Goal: Task Accomplishment & Management: Complete application form

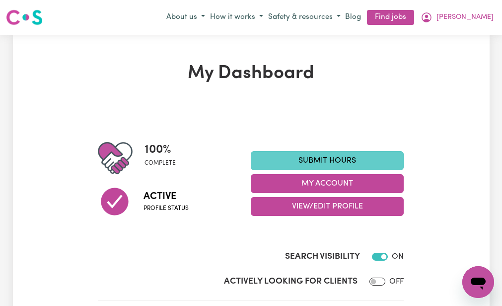
click at [309, 156] on link "Submit Hours" at bounding box center [327, 160] width 153 height 19
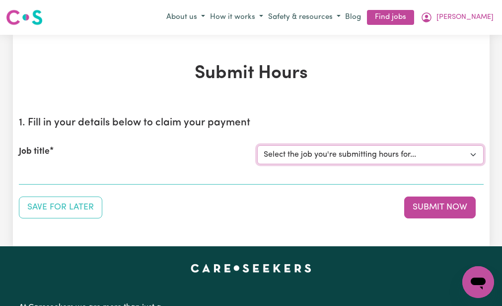
click at [309, 156] on select "Select the job you're submitting hours for... [[PERSON_NAME] (NDIS number: 4302…" at bounding box center [370, 154] width 227 height 19
select select "3393"
click at [257, 145] on select "Select the job you're submitting hours for... [[PERSON_NAME] (NDIS number: 4302…" at bounding box center [370, 154] width 227 height 19
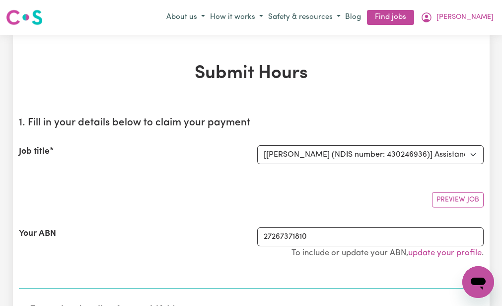
click at [291, 184] on div "Preview Job" at bounding box center [251, 195] width 465 height 23
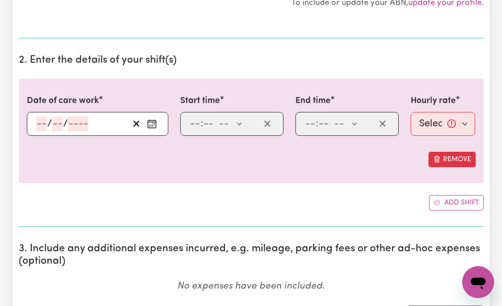
scroll to position [258, 0]
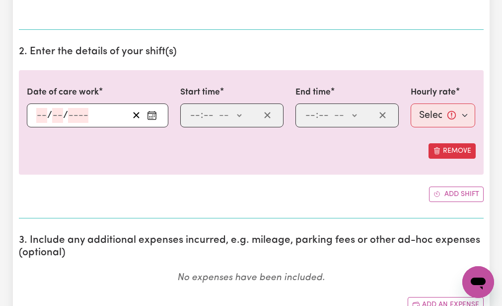
click at [43, 109] on div "/ /" at bounding box center [98, 115] width 142 height 24
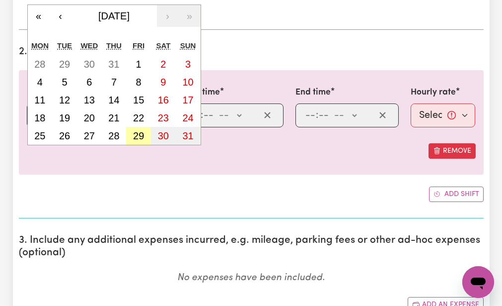
click at [138, 130] on button "29" at bounding box center [138, 136] width 25 height 18
type input "[DATE]"
type input "29"
type input "8"
type input "2025"
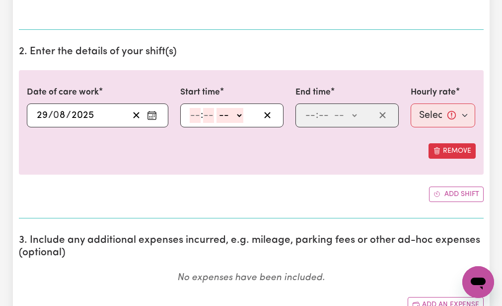
click at [193, 115] on input "number" at bounding box center [195, 115] width 11 height 15
type input "9"
type input "30"
click at [221, 115] on select "-- AM PM" at bounding box center [227, 115] width 27 height 15
select select "am"
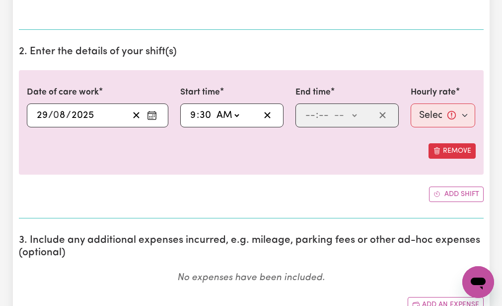
click at [214, 108] on select "-- AM PM" at bounding box center [227, 115] width 27 height 15
type input "09:30"
click at [309, 114] on input "number" at bounding box center [310, 115] width 11 height 15
type input "12"
type input "30"
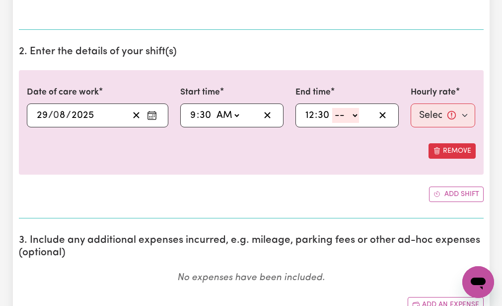
click at [340, 112] on select "-- AM PM" at bounding box center [345, 115] width 27 height 15
select select "pm"
click at [332, 108] on select "-- AM PM" at bounding box center [345, 115] width 27 height 15
type input "12:30"
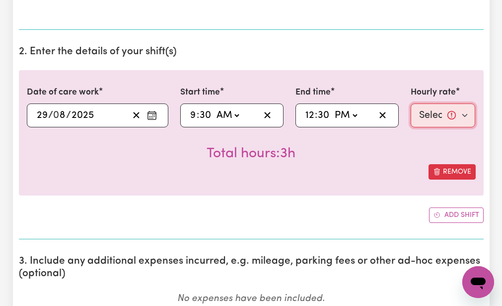
click at [424, 112] on select "Select rate... $51.98 (Weekday)" at bounding box center [443, 115] width 65 height 24
select select "51.98-Weekday"
click at [411, 103] on select "Select rate... $51.98 (Weekday)" at bounding box center [443, 115] width 65 height 24
click at [403, 151] on div "Total hours: 3h" at bounding box center [251, 145] width 449 height 37
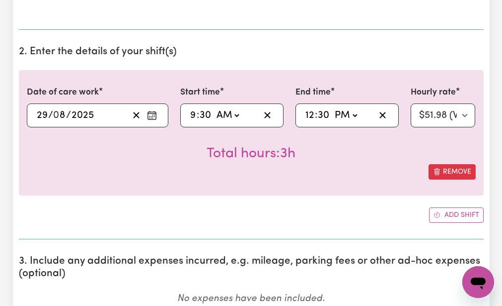
click at [320, 224] on section "2. Enter the details of your shift(s) Date of care work [DATE] 29 / 0 8 / 2025 …" at bounding box center [251, 138] width 465 height 201
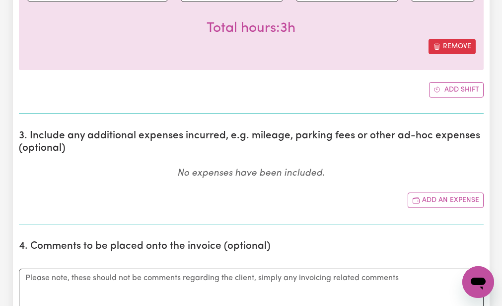
scroll to position [477, 0]
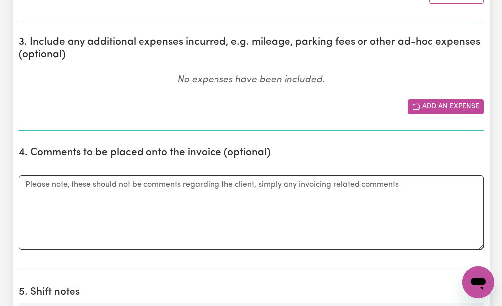
click at [411, 111] on button "Add an expense" at bounding box center [446, 106] width 76 height 15
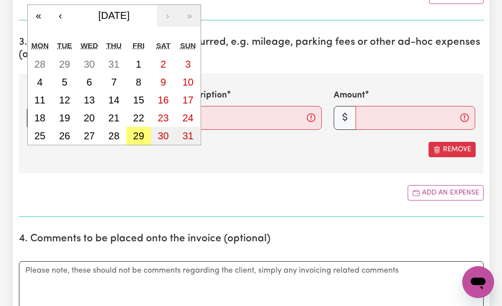
click at [39, 115] on div "/ / « ‹ [DATE] › » Mon Tue Wed Thu Fri Sat Sun 28 29 30 31 1 2 3 4 5 6 7 8 9 10…" at bounding box center [98, 118] width 142 height 24
click at [133, 131] on abbr "29" at bounding box center [138, 135] width 11 height 11
type input "[DATE]"
type input "29"
type input "8"
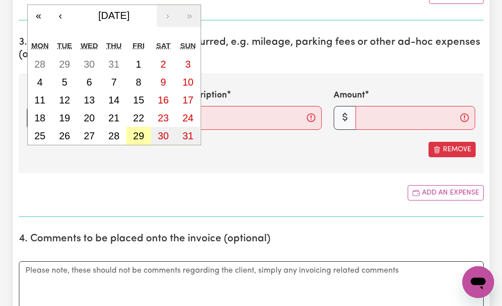
type input "2025"
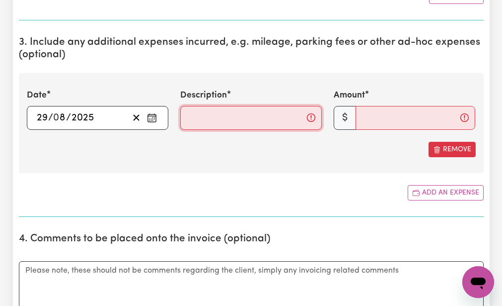
click at [186, 116] on input "Description" at bounding box center [251, 118] width 142 height 24
type input "mileage 17km"
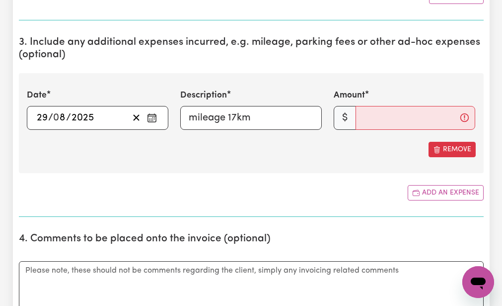
click at [293, 147] on div "Remove" at bounding box center [251, 149] width 449 height 15
click at [361, 117] on input "Amount" at bounding box center [416, 118] width 120 height 24
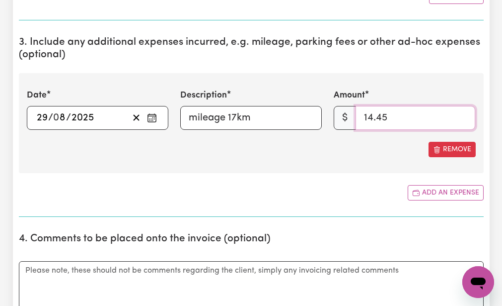
type input "14.45"
click at [330, 195] on div "Add an expense" at bounding box center [251, 192] width 465 height 15
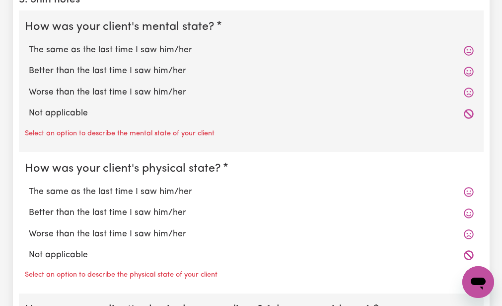
scroll to position [874, 0]
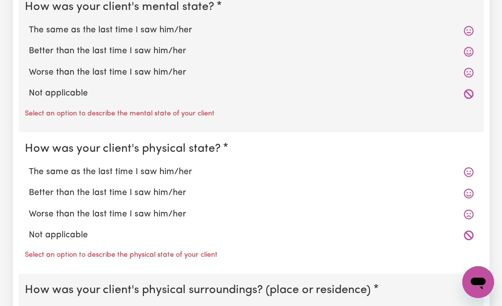
click at [69, 26] on label "The same as the last time I saw him/her" at bounding box center [251, 30] width 445 height 13
click at [29, 24] on input "The same as the last time I saw him/her" at bounding box center [28, 23] width 0 height 0
radio input "true"
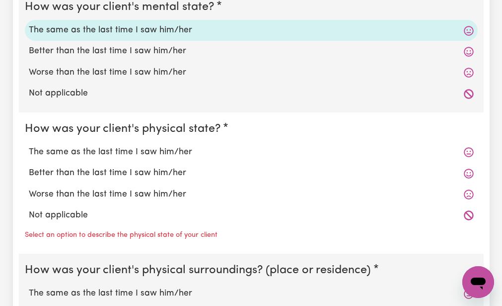
click at [43, 111] on fieldset "How was your client's mental state? The same as the last time I saw him/her Bet…" at bounding box center [251, 52] width 465 height 122
click at [44, 113] on fieldset "How was your client's physical state? The same as the last time I saw him/her B…" at bounding box center [251, 183] width 465 height 142
click at [38, 153] on label "The same as the last time I saw him/her" at bounding box center [251, 152] width 445 height 13
click at [29, 146] on input "The same as the last time I saw him/her" at bounding box center [28, 145] width 0 height 0
radio input "true"
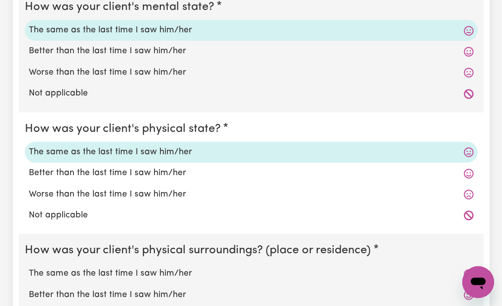
click at [38, 225] on div "Not applicable" at bounding box center [251, 215] width 453 height 21
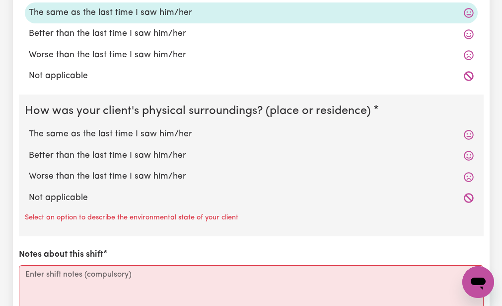
scroll to position [1033, 0]
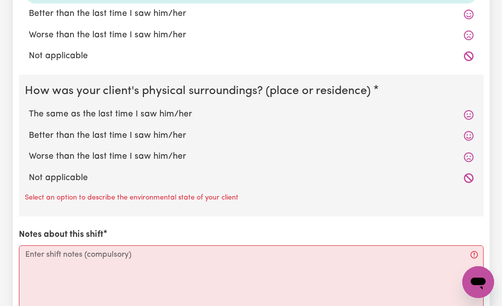
click at [62, 113] on label "The same as the last time I saw him/her" at bounding box center [251, 114] width 445 height 13
click at [29, 108] on input "The same as the last time I saw him/her" at bounding box center [28, 107] width 0 height 0
radio input "true"
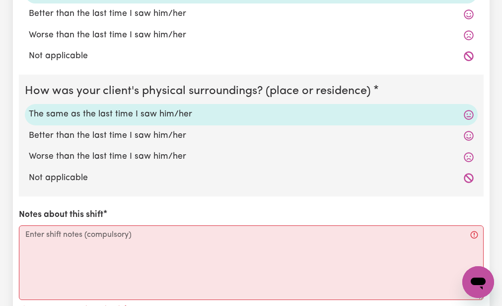
click at [49, 203] on div "How was your client's mental state? The same as the last time I saw him/her Bet…" at bounding box center [251, 97] width 465 height 531
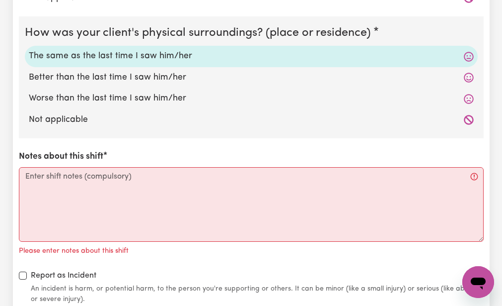
scroll to position [1093, 0]
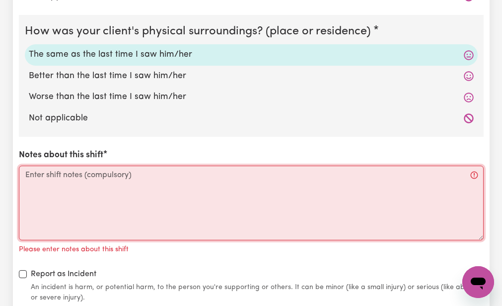
click at [25, 175] on textarea "Notes about this shift" at bounding box center [251, 202] width 465 height 75
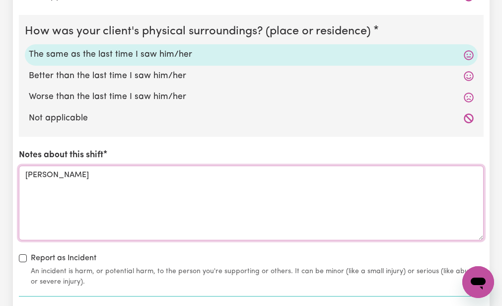
click at [25, 175] on textarea "[PERSON_NAME]" at bounding box center [251, 202] width 465 height 75
type textarea "f"
type textarea "d"
click at [25, 175] on textarea "[PERSON_NAME] had group physio, then we organised [PERSON_NAME]" at bounding box center [251, 202] width 465 height 75
type textarea "m"
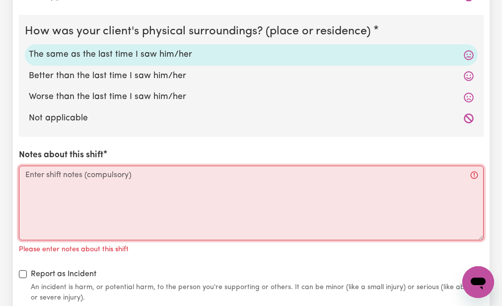
click at [25, 175] on textarea "Notes about this shift" at bounding box center [251, 202] width 465 height 75
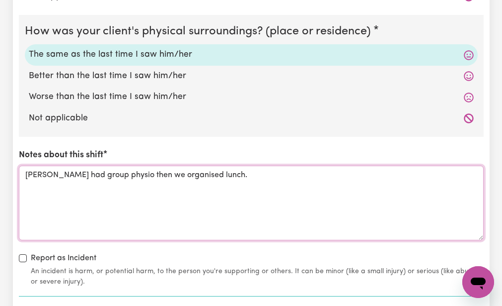
type textarea "[PERSON_NAME] had group physio then we organised lunch."
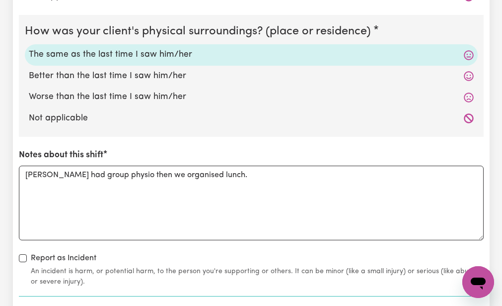
click at [115, 251] on div "How was your client's mental state? The same as the last time I saw him/her Bet…" at bounding box center [251, 29] width 465 height 515
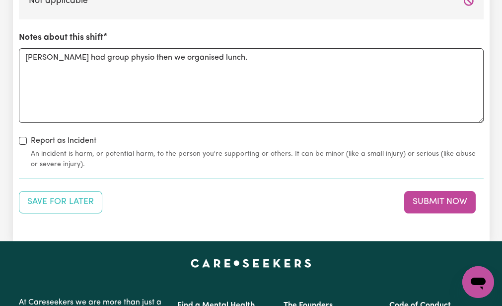
scroll to position [1212, 0]
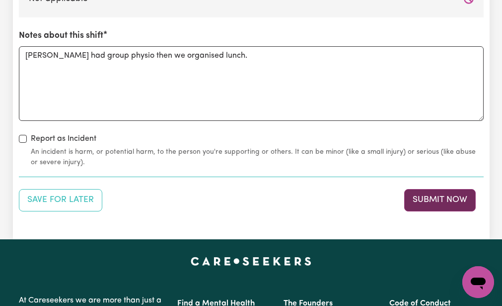
click at [417, 196] on button "Submit Now" at bounding box center [440, 200] width 72 height 22
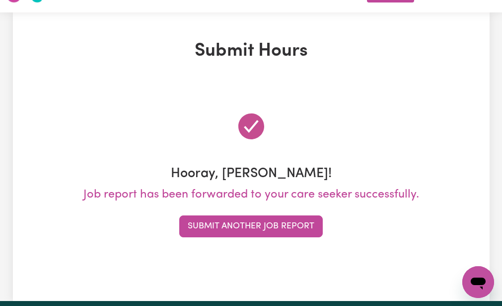
scroll to position [0, 0]
